Goal: Information Seeking & Learning: Learn about a topic

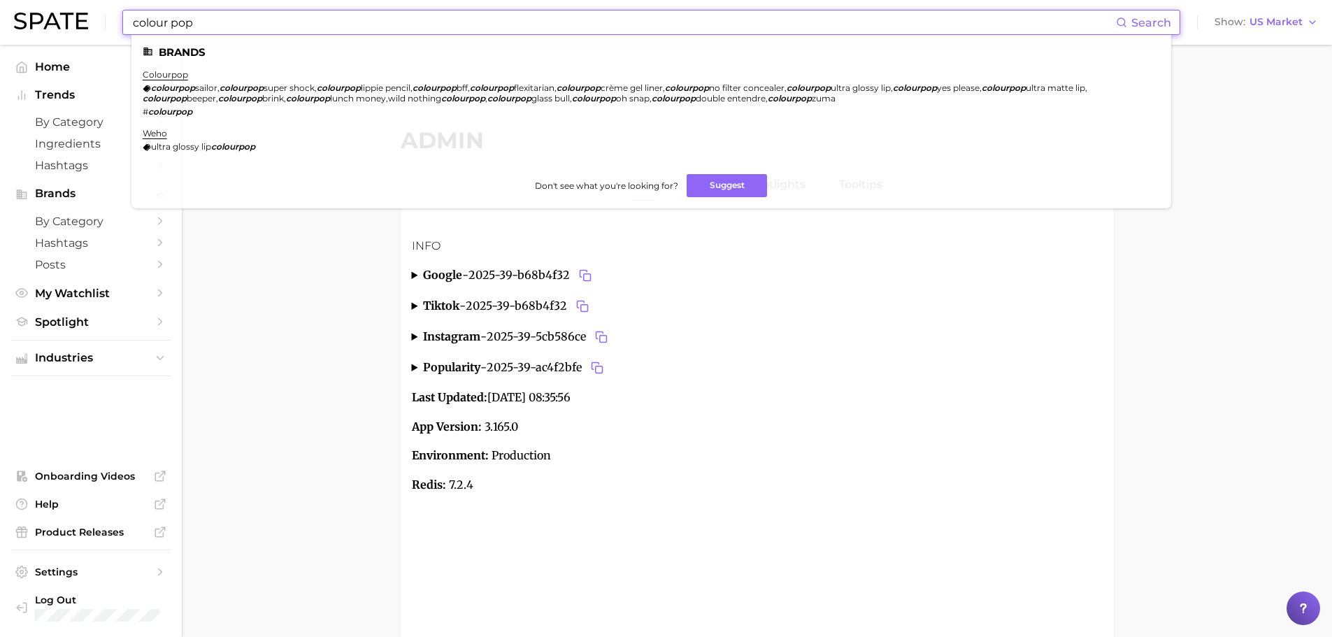
click at [249, 27] on input "colour pop" at bounding box center [623, 22] width 984 height 24
paste input "reactiveactive"
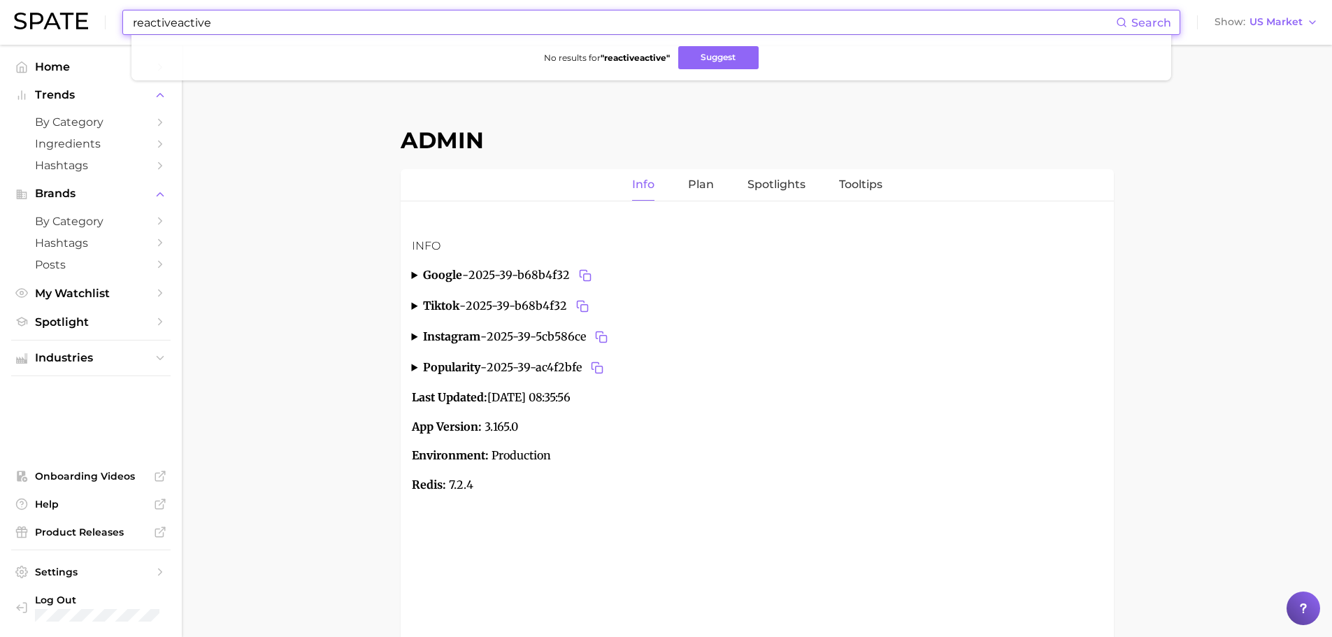
click at [175, 23] on input "reactiveactive" at bounding box center [623, 22] width 984 height 24
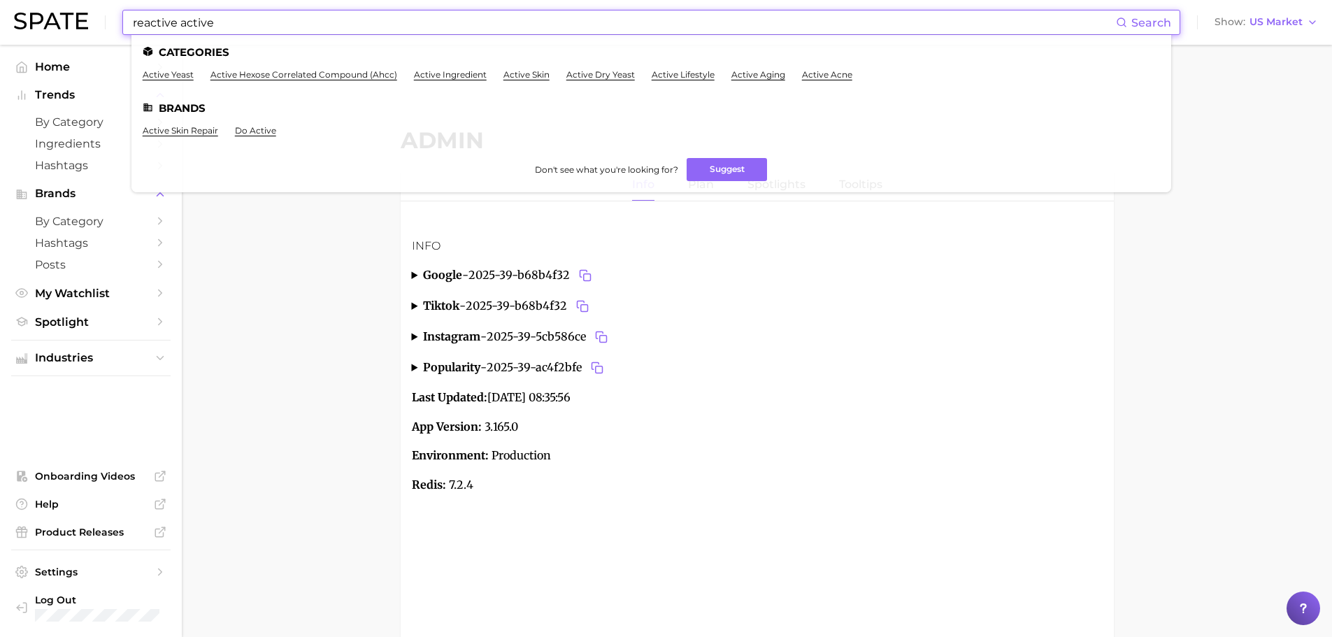
click at [240, 21] on input "reactive active" at bounding box center [623, 22] width 984 height 24
paste input "peach flavor"
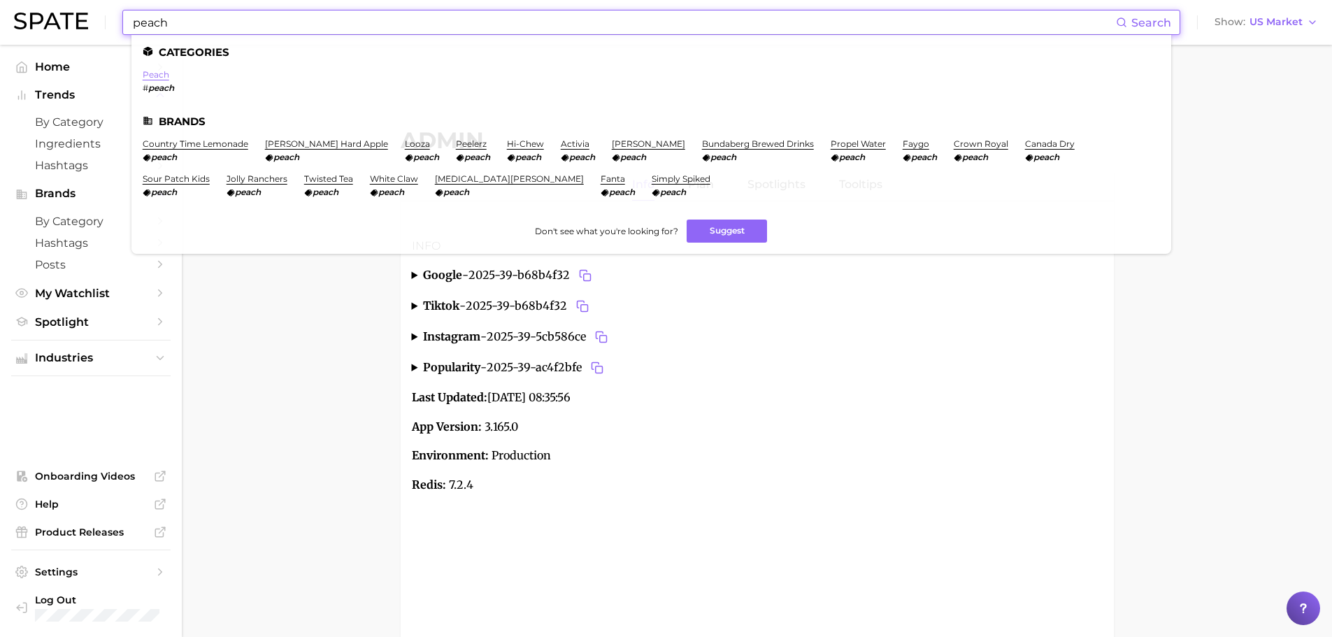
type input "peach"
click at [147, 75] on link "peach" at bounding box center [156, 74] width 27 height 10
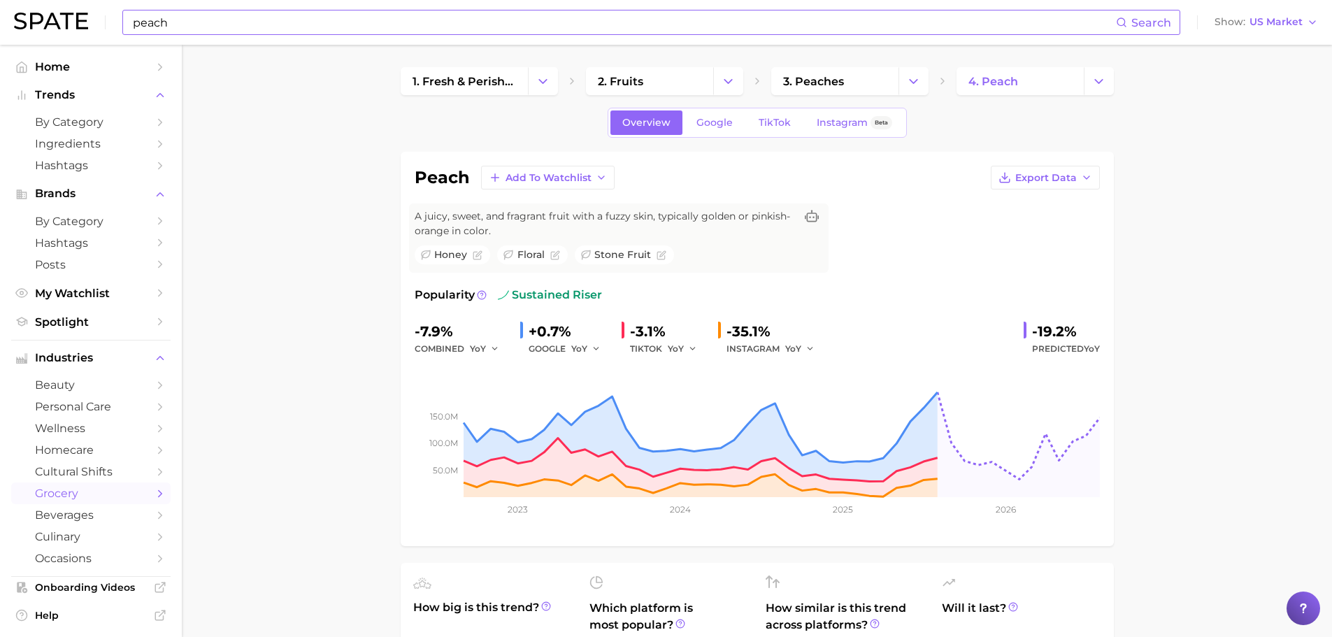
click at [192, 11] on input "peach" at bounding box center [623, 22] width 984 height 24
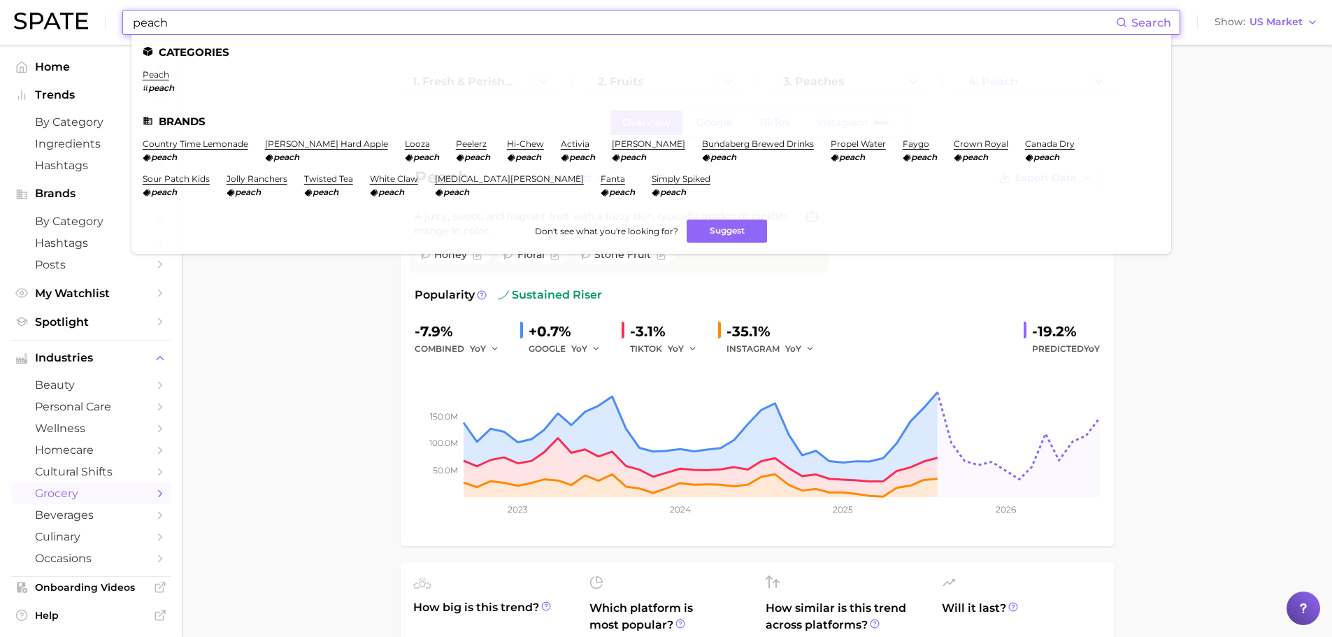
click at [192, 11] on input "peach" at bounding box center [623, 22] width 984 height 24
paste input "op"
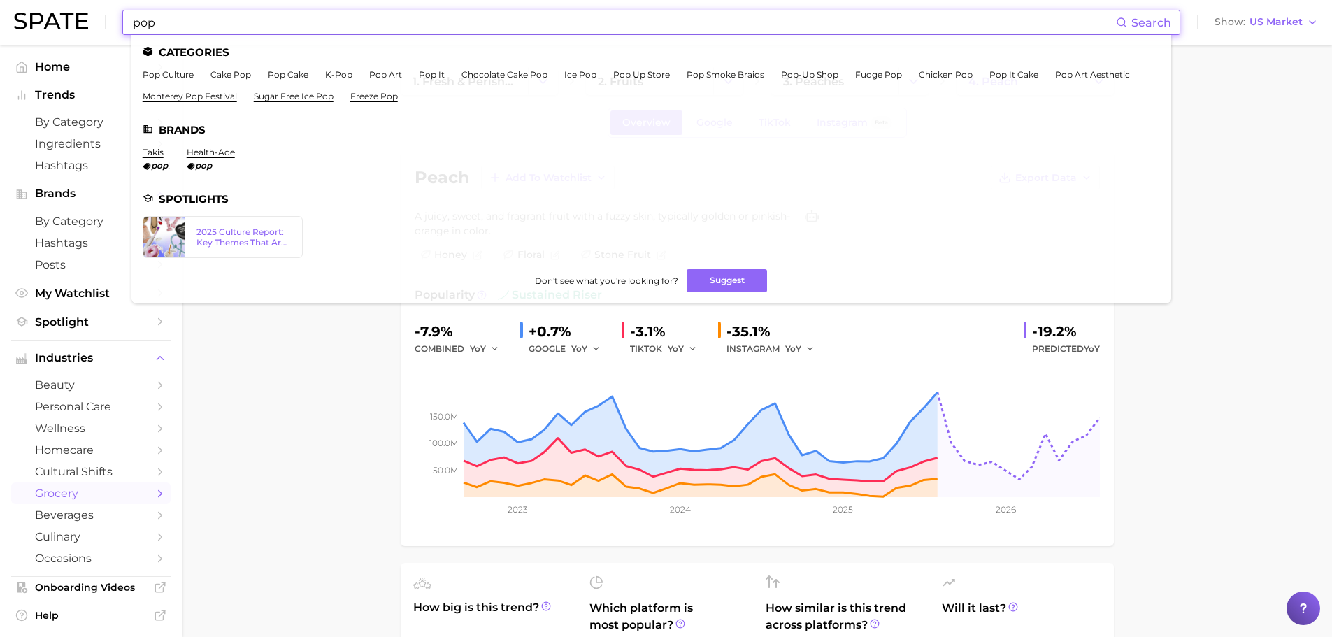
click at [220, 27] on input "pop" at bounding box center [623, 22] width 984 height 24
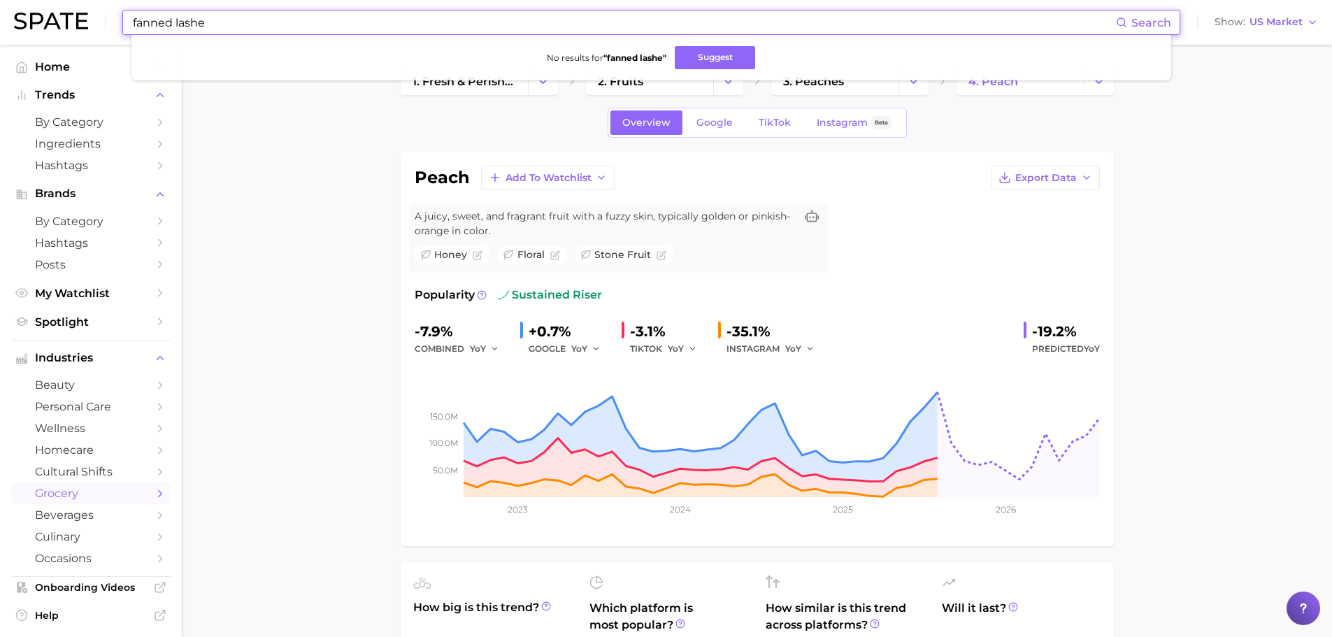
click at [202, 25] on input "fanned lashe" at bounding box center [623, 22] width 984 height 24
paste input "lissage indien"
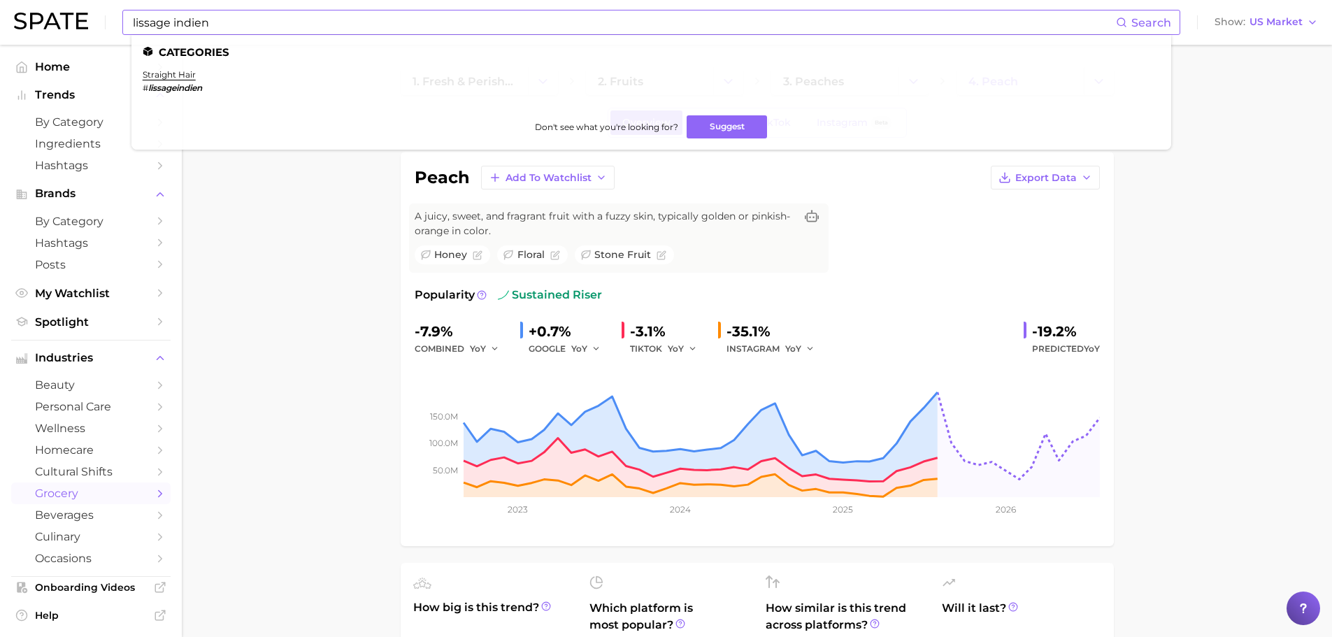
click at [130, 20] on div "lissage indien Search Categories straight hair # lissageindien Don't see what y…" at bounding box center [651, 22] width 1058 height 25
click at [131, 20] on input "lissage indien" at bounding box center [623, 22] width 984 height 24
paste input "Indian hair straightening"
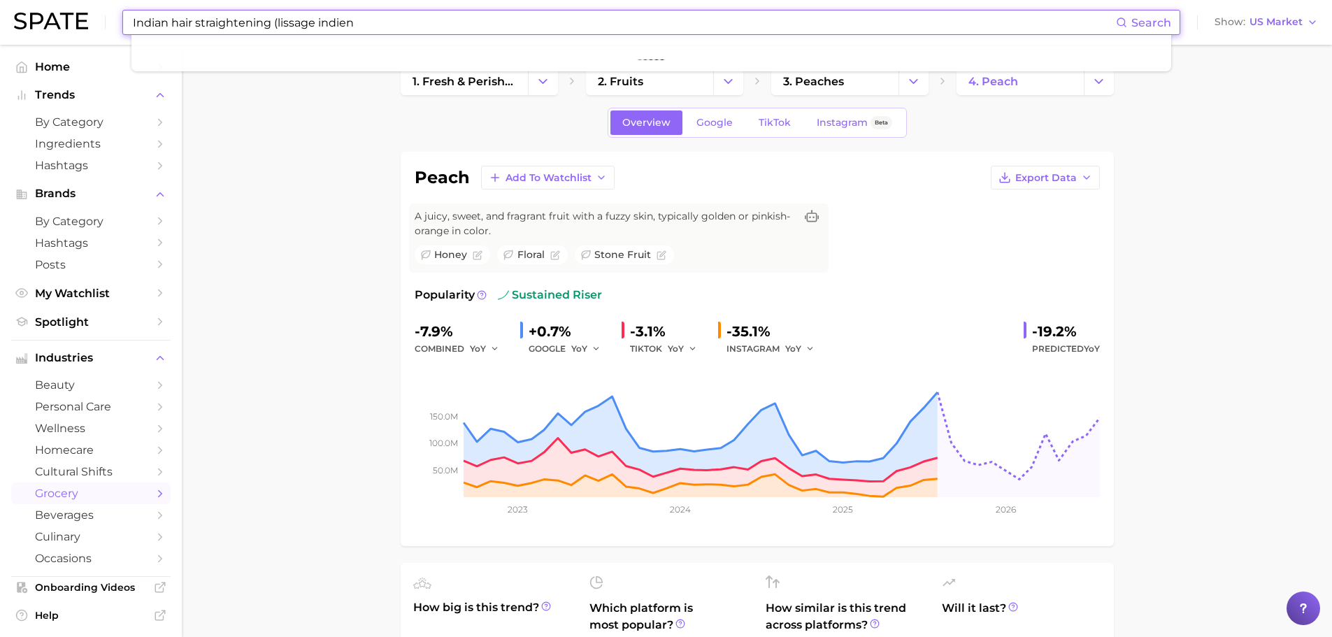
click at [389, 22] on input "Indian hair straightening (lissage indien" at bounding box center [623, 22] width 984 height 24
click at [749, 60] on button "Suggest" at bounding box center [774, 57] width 80 height 23
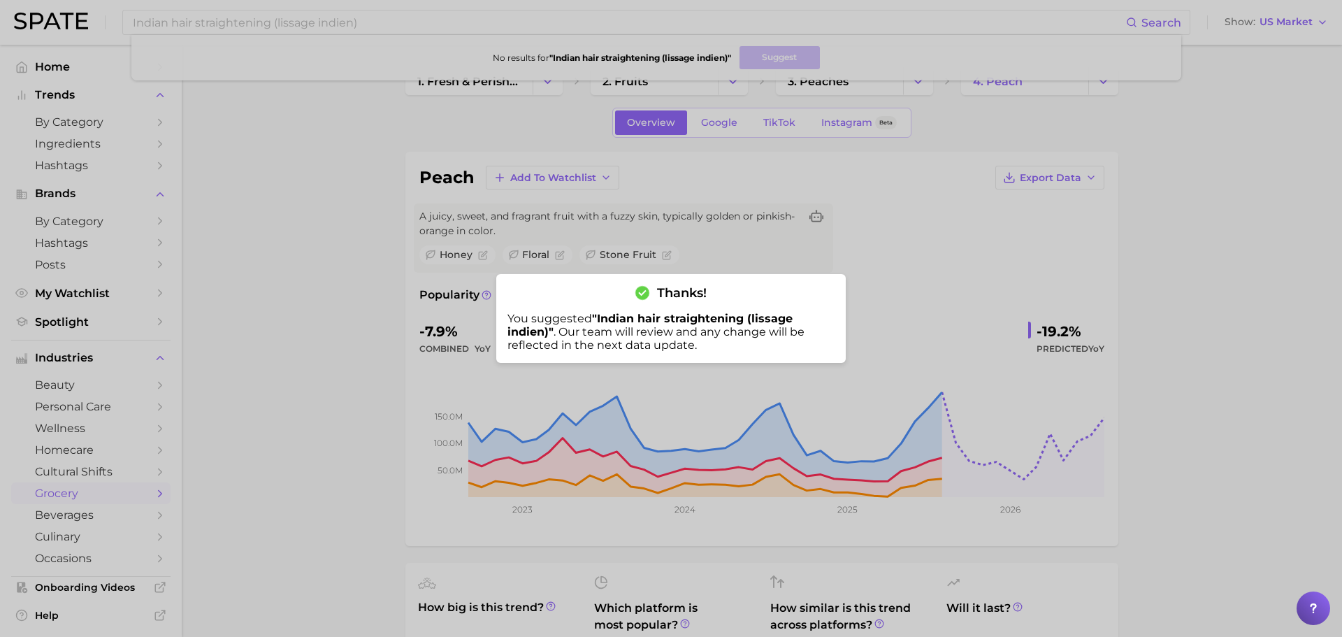
click at [730, 265] on div at bounding box center [671, 318] width 1342 height 637
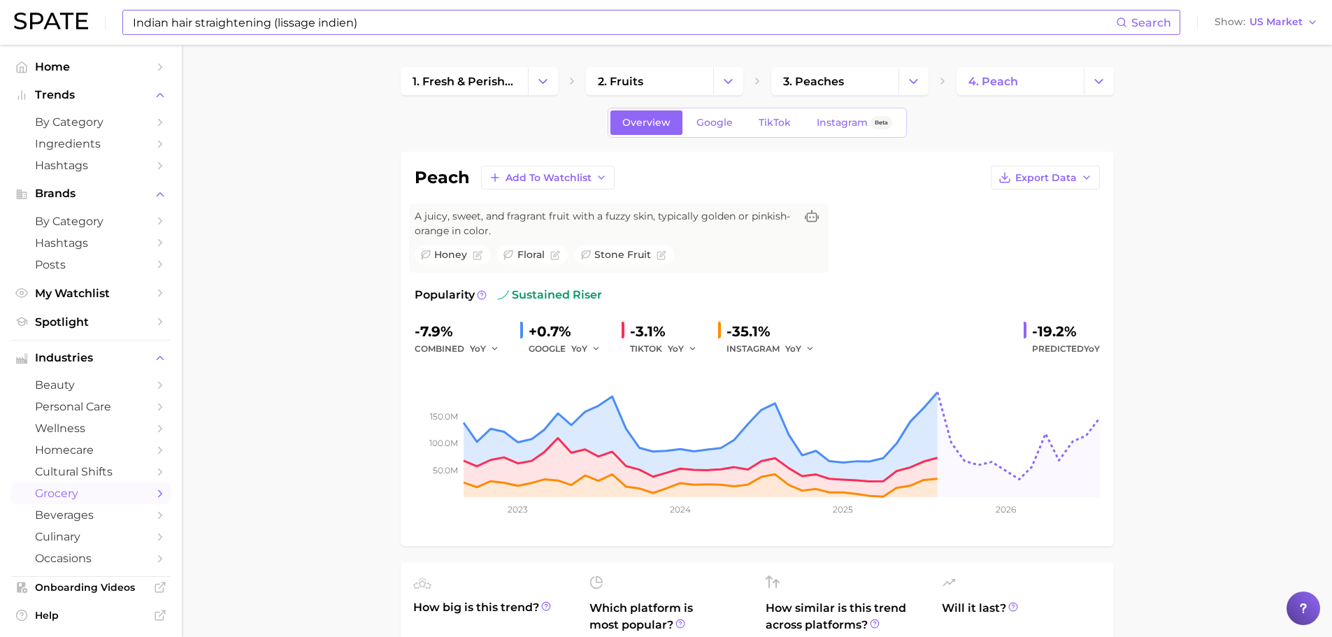
click at [896, 25] on input "Indian hair straightening (lissage indien)" at bounding box center [623, 22] width 984 height 24
paste input "headband curl"
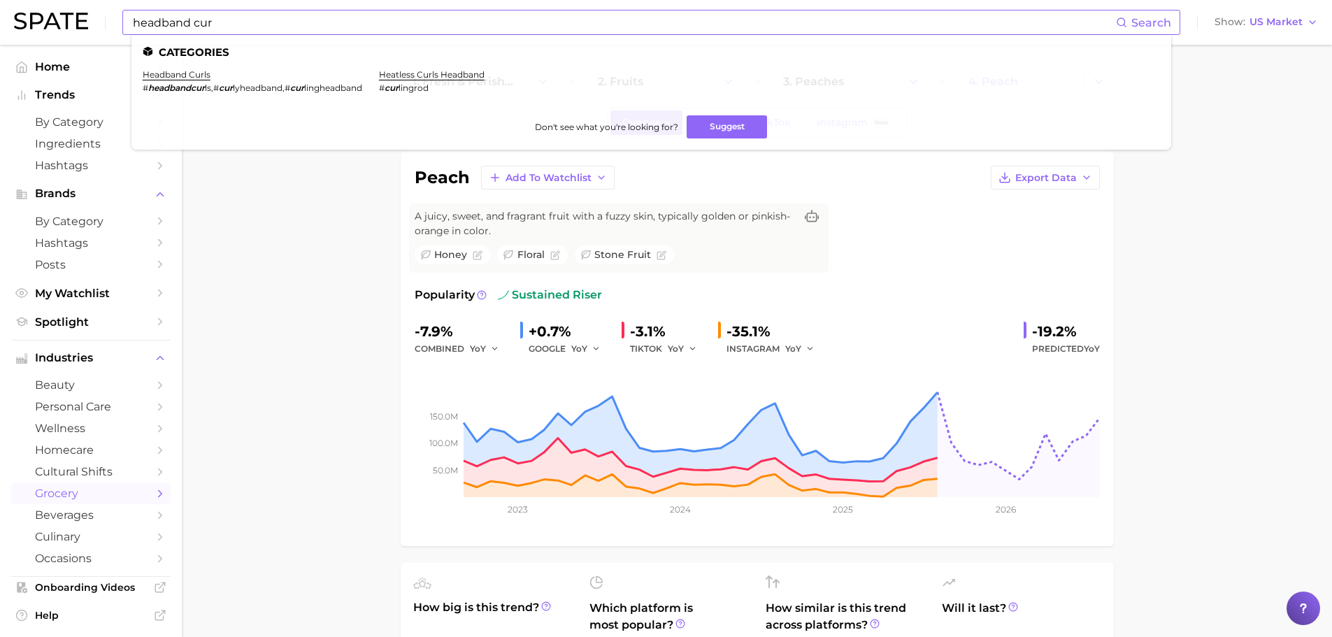
click at [311, 21] on input "headband cur" at bounding box center [623, 22] width 984 height 24
paste input "biostimulators"
type input "biostimulators"
